Goal: Task Accomplishment & Management: Manage account settings

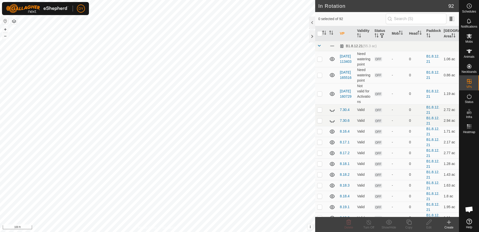
click at [449, 224] on icon at bounding box center [449, 222] width 6 height 6
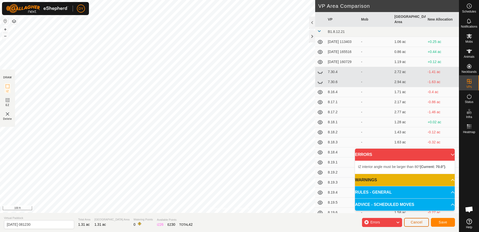
click at [424, 222] on button "Cancel" at bounding box center [416, 221] width 25 height 9
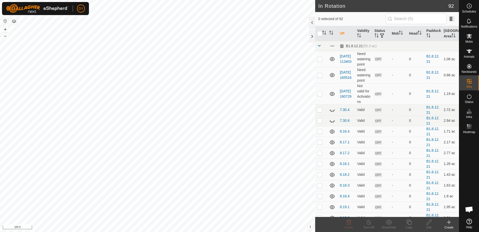
click at [449, 221] on icon at bounding box center [449, 222] width 0 height 4
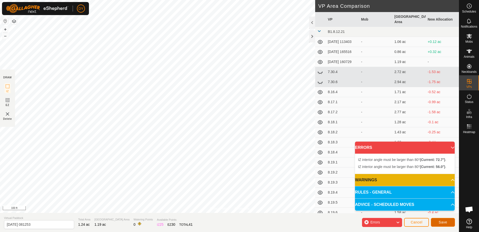
click at [437, 223] on button "Save" at bounding box center [443, 221] width 24 height 9
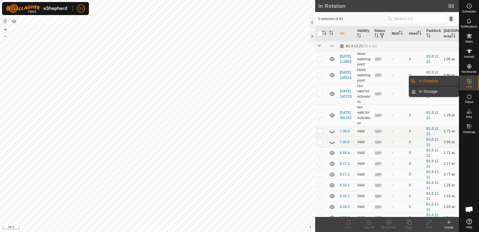
click at [433, 90] on link "In Storage" at bounding box center [437, 91] width 43 height 10
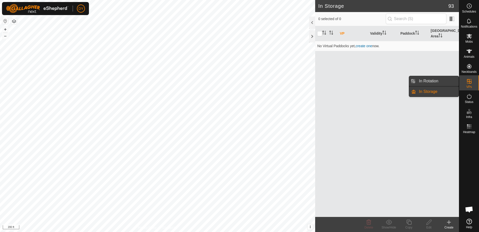
click at [435, 79] on link "In Rotation" at bounding box center [437, 81] width 43 height 10
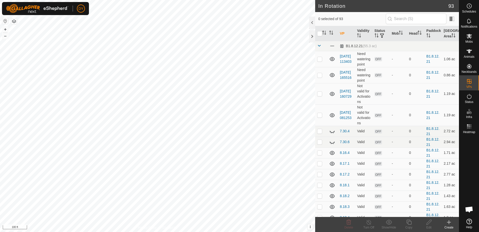
click at [448, 222] on icon at bounding box center [449, 222] width 4 height 0
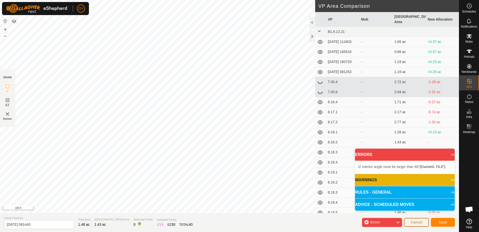
click at [411, 221] on span "Cancel" at bounding box center [417, 222] width 12 height 4
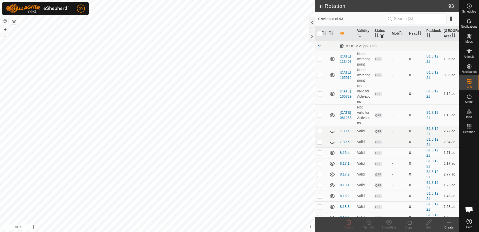
click at [449, 222] on icon at bounding box center [449, 222] width 4 height 0
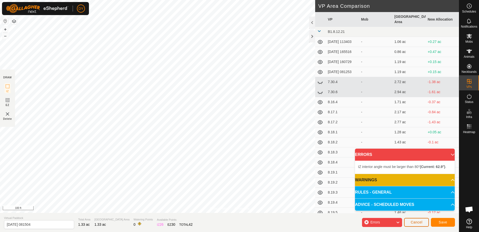
click at [424, 222] on button "Cancel" at bounding box center [416, 221] width 25 height 9
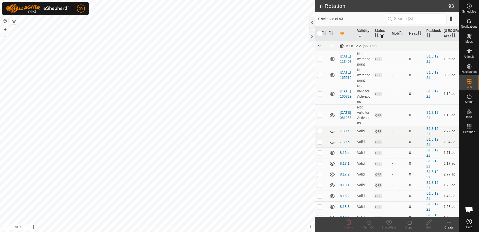
checkbox input "true"
click at [429, 221] on icon at bounding box center [429, 222] width 6 height 6
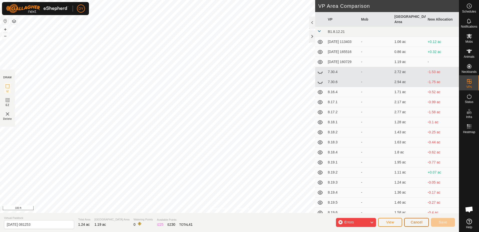
click at [420, 223] on span "Cancel" at bounding box center [417, 222] width 12 height 4
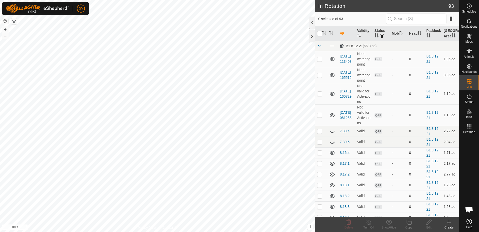
click at [313, 37] on div at bounding box center [312, 36] width 6 height 12
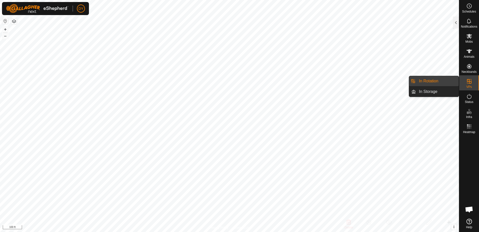
drag, startPoint x: 458, startPoint y: 80, endPoint x: 449, endPoint y: 81, distance: 8.6
click at [449, 81] on link "In Rotation" at bounding box center [437, 81] width 43 height 10
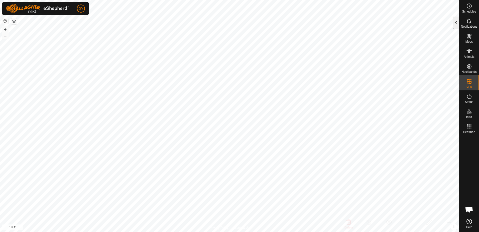
click at [454, 21] on div at bounding box center [456, 23] width 6 height 12
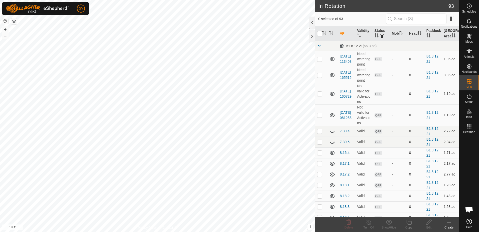
click at [446, 221] on icon at bounding box center [449, 222] width 6 height 6
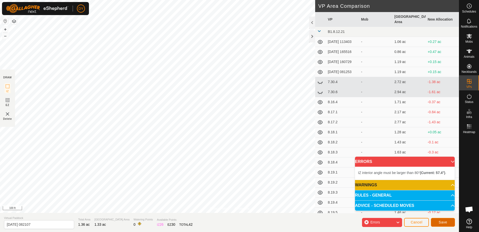
click at [441, 222] on span "Save" at bounding box center [443, 222] width 9 height 4
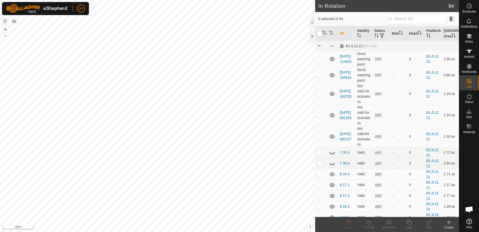
checkbox input "true"
click at [408, 222] on icon at bounding box center [408, 221] width 5 height 5
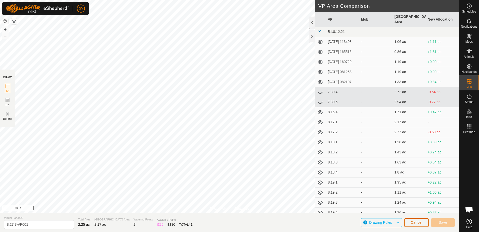
click at [415, 222] on span "Cancel" at bounding box center [417, 222] width 12 height 4
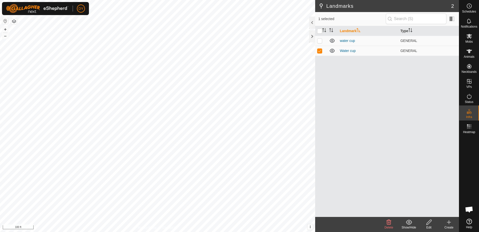
click at [430, 222] on icon at bounding box center [428, 221] width 5 height 5
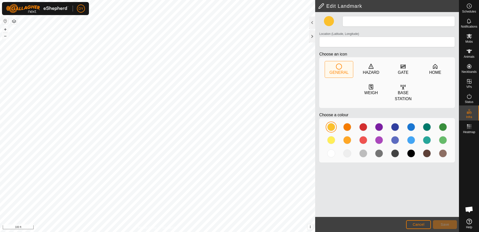
type input "Water cup"
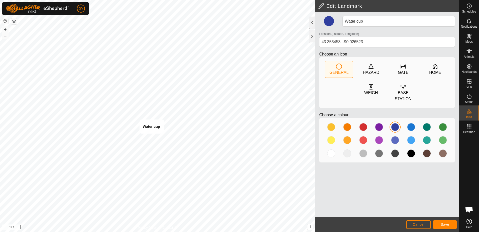
type input "43.353437, -90.026529"
click at [439, 226] on button "Save" at bounding box center [445, 224] width 24 height 9
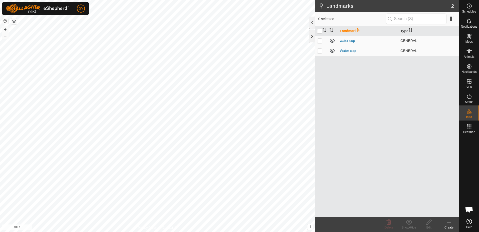
click at [311, 38] on div at bounding box center [312, 36] width 6 height 12
